Goal: Find specific page/section: Find specific page/section

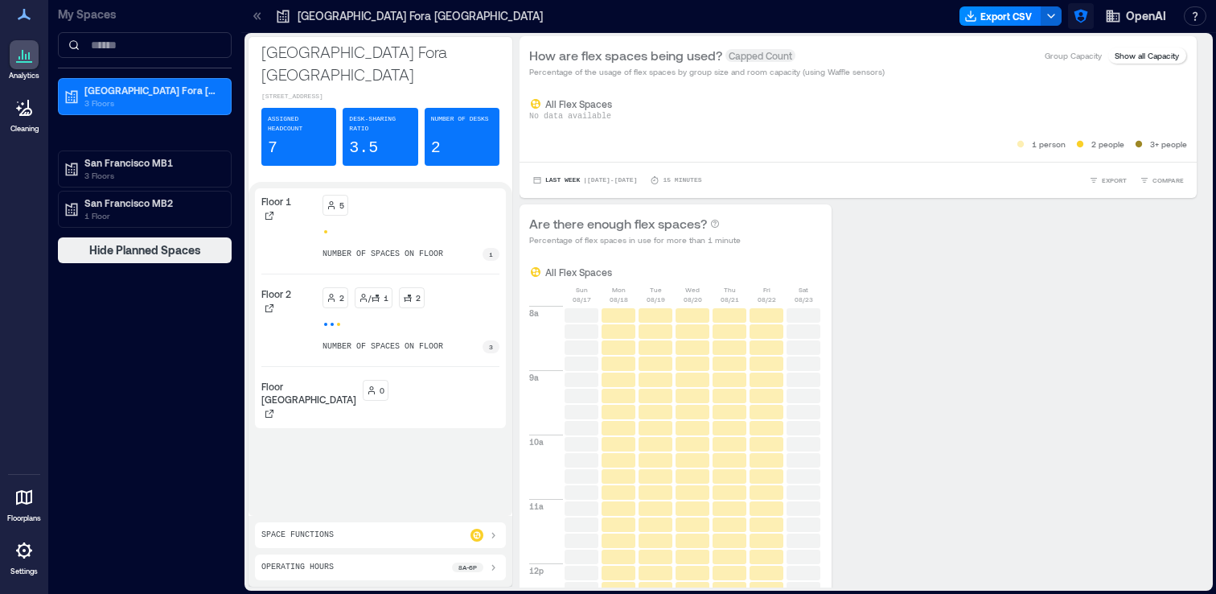
click at [1080, 15] on icon "button" at bounding box center [1081, 16] width 16 height 16
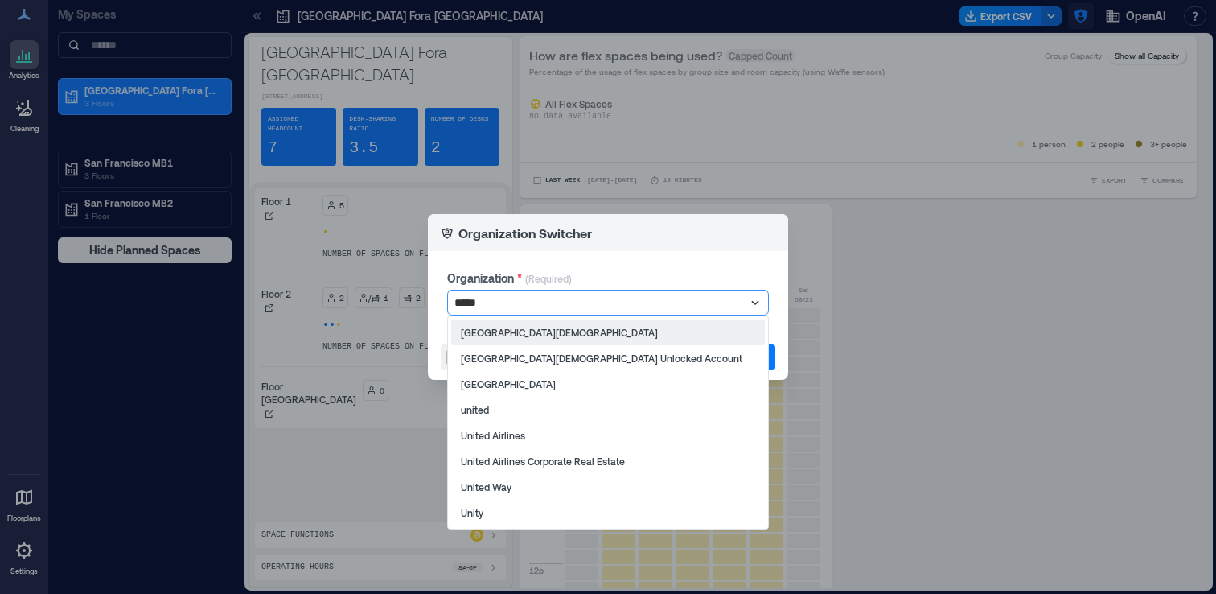
type input "******"
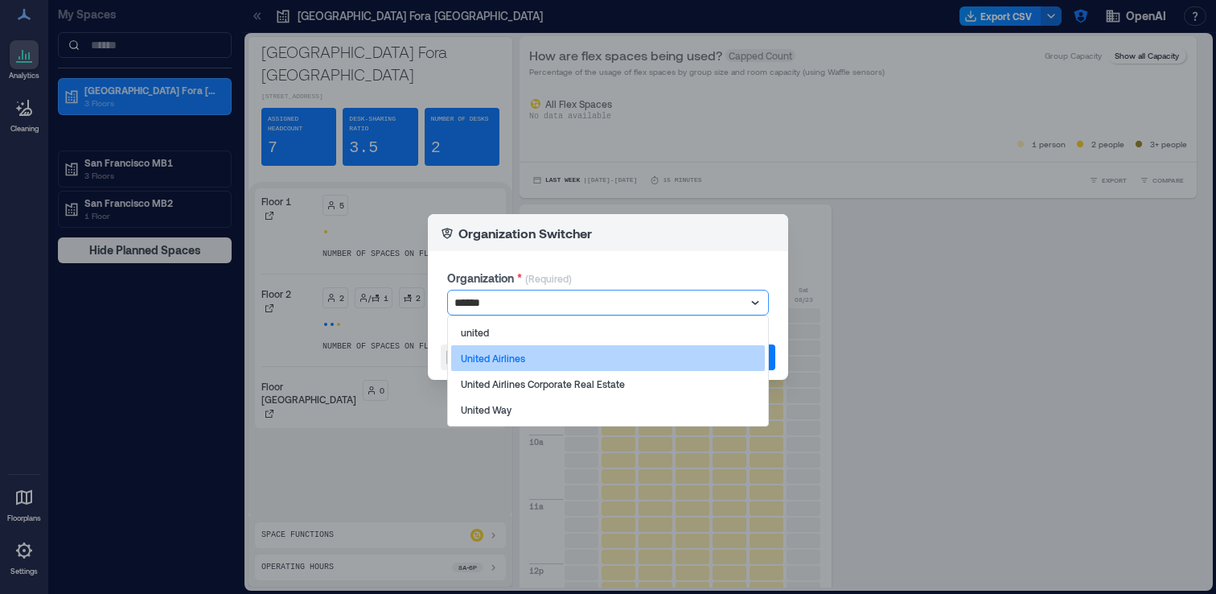
click at [726, 359] on div "United Airlines" at bounding box center [608, 358] width 314 height 26
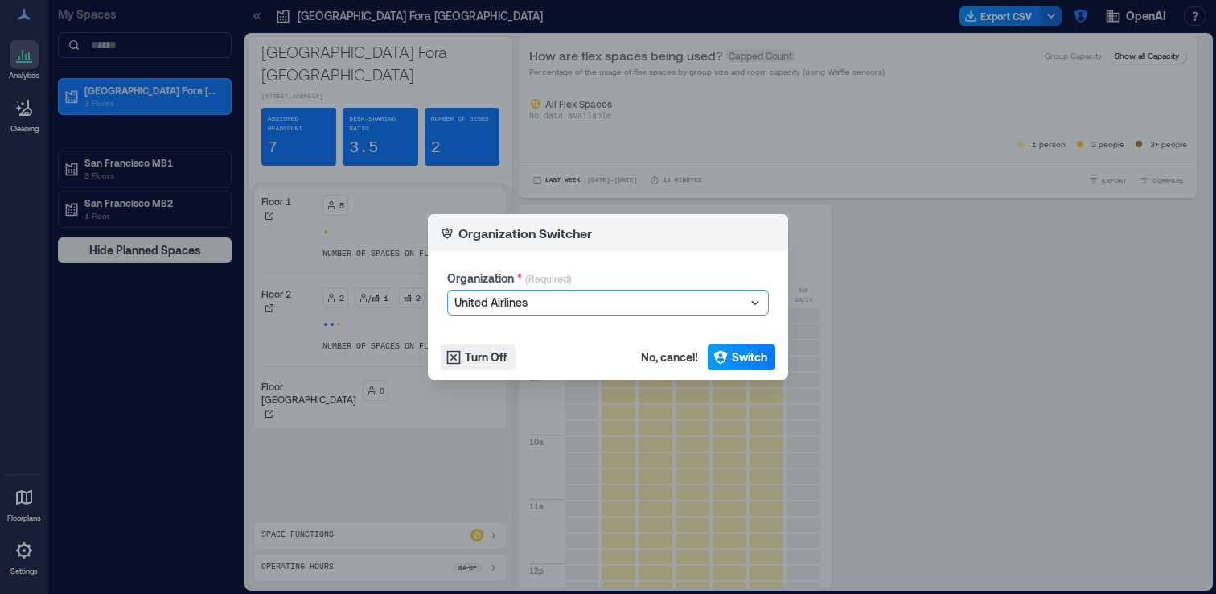
click at [743, 352] on span "Switch" at bounding box center [749, 357] width 35 height 16
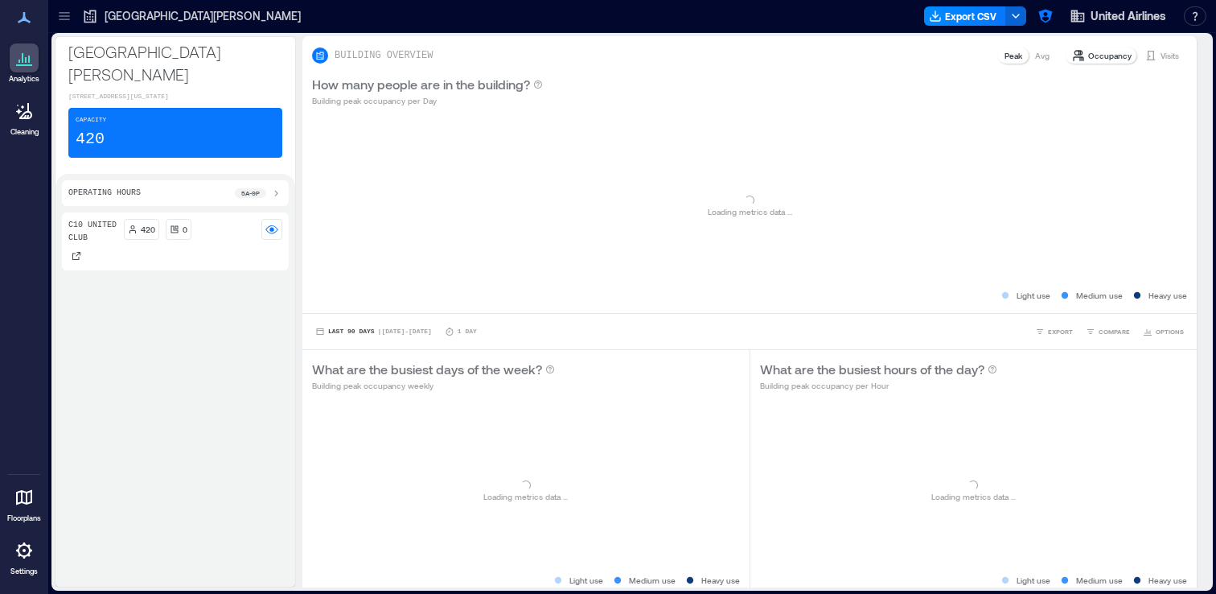
click at [68, 23] on icon at bounding box center [64, 16] width 16 height 16
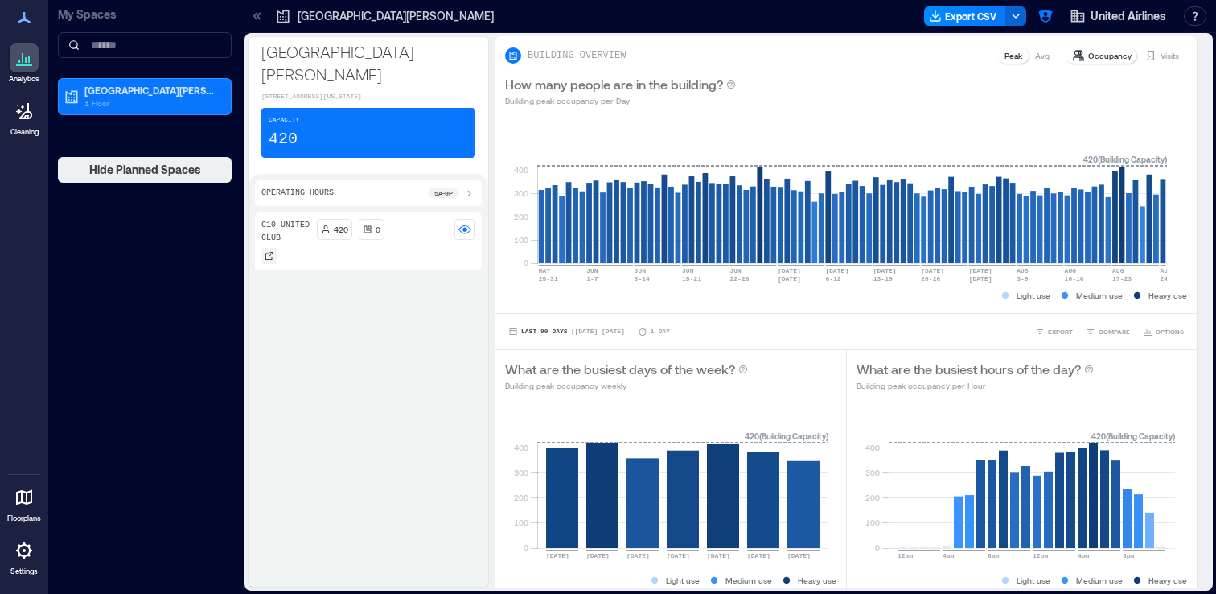
click at [269, 261] on icon at bounding box center [270, 256] width 10 height 10
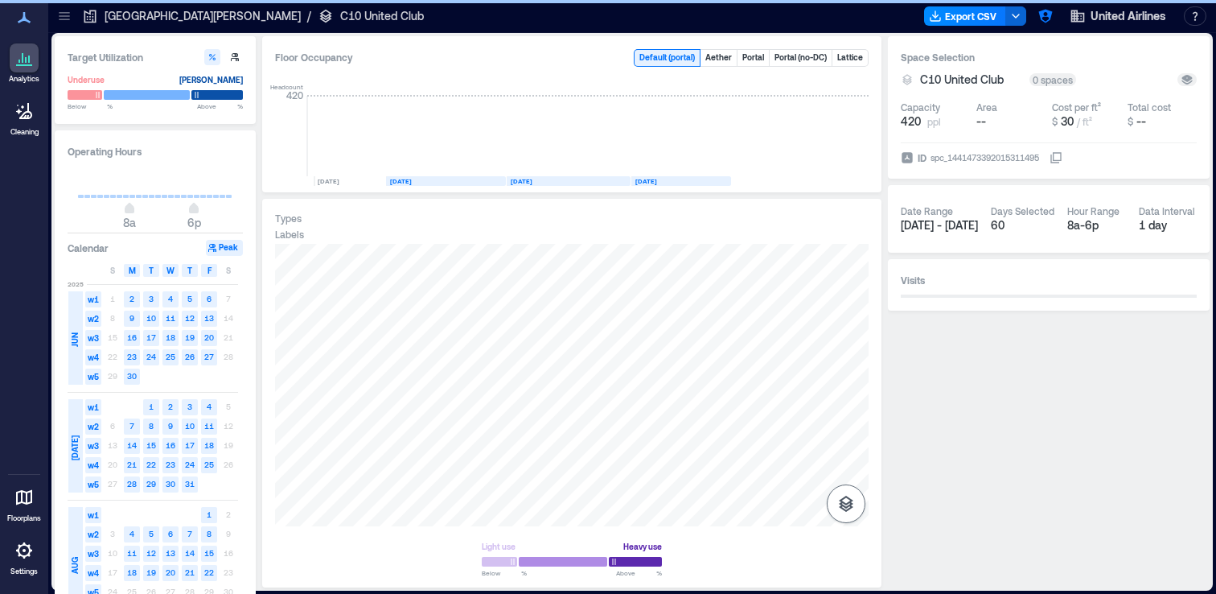
click at [850, 508] on icon "button" at bounding box center [846, 503] width 14 height 16
click at [844, 414] on icon "button" at bounding box center [846, 418] width 19 height 19
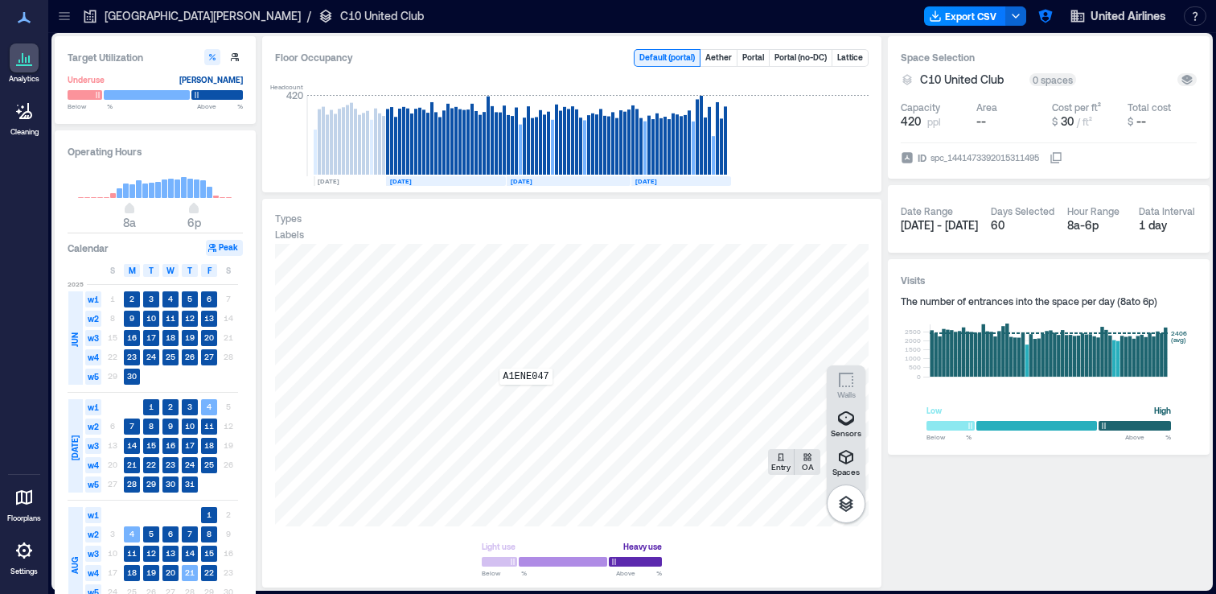
click at [526, 396] on div "A1ENE047" at bounding box center [572, 385] width 594 height 282
click at [702, 259] on span "Details" at bounding box center [715, 261] width 36 height 16
